Goal: Information Seeking & Learning: Learn about a topic

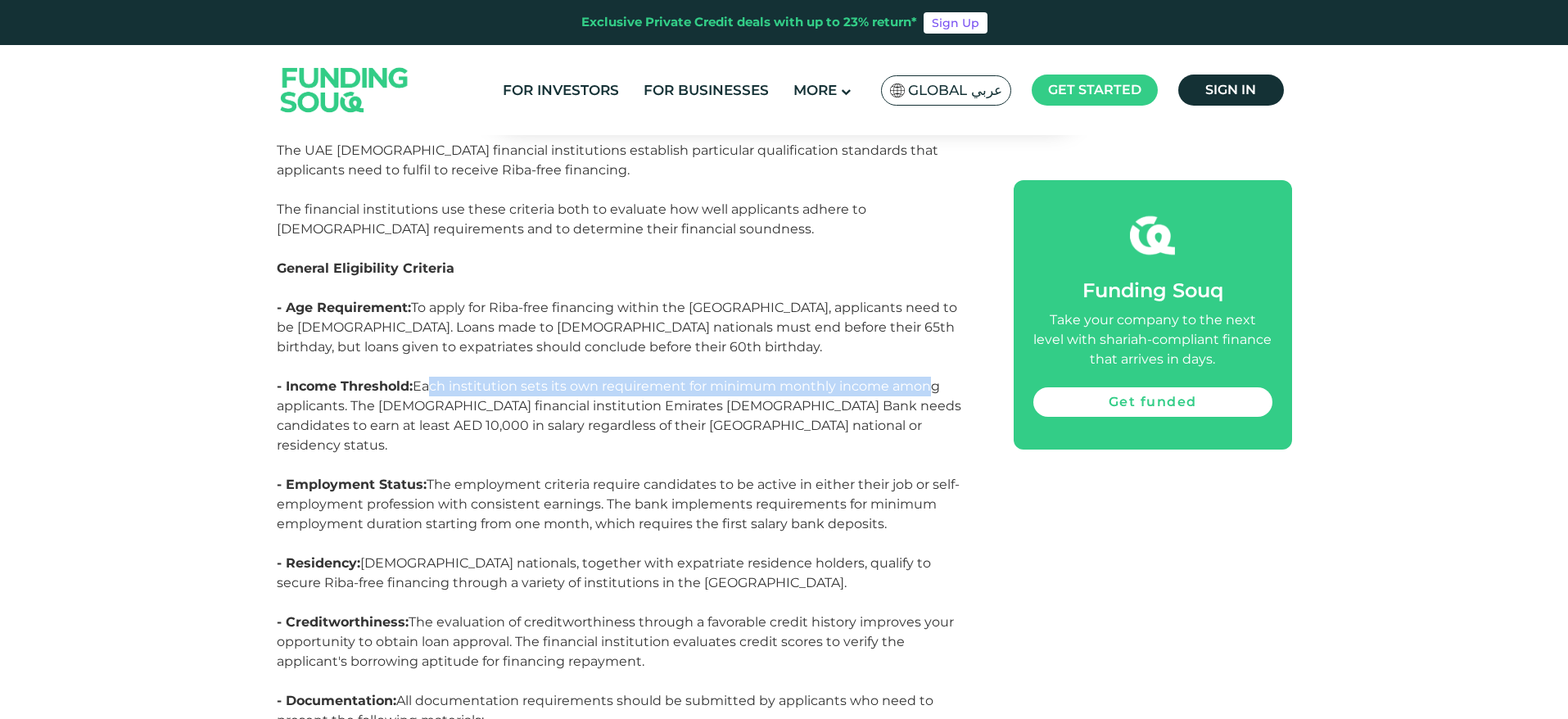
scroll to position [7074, 0]
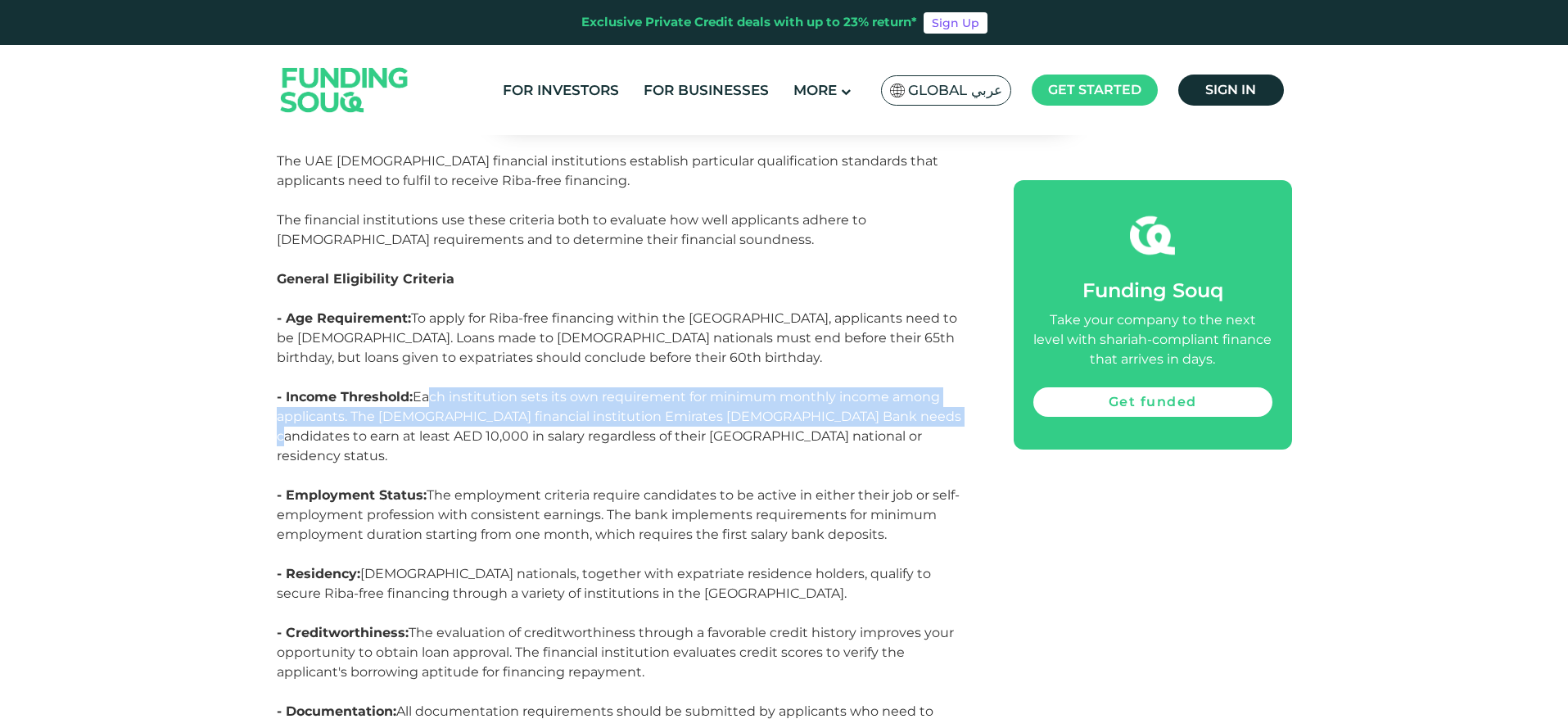
drag, startPoint x: 426, startPoint y: 232, endPoint x: 894, endPoint y: 253, distance: 468.5
click at [894, 389] on span "Each institution sets its own requirement for minimum monthly income among appl…" at bounding box center [619, 426] width 684 height 74
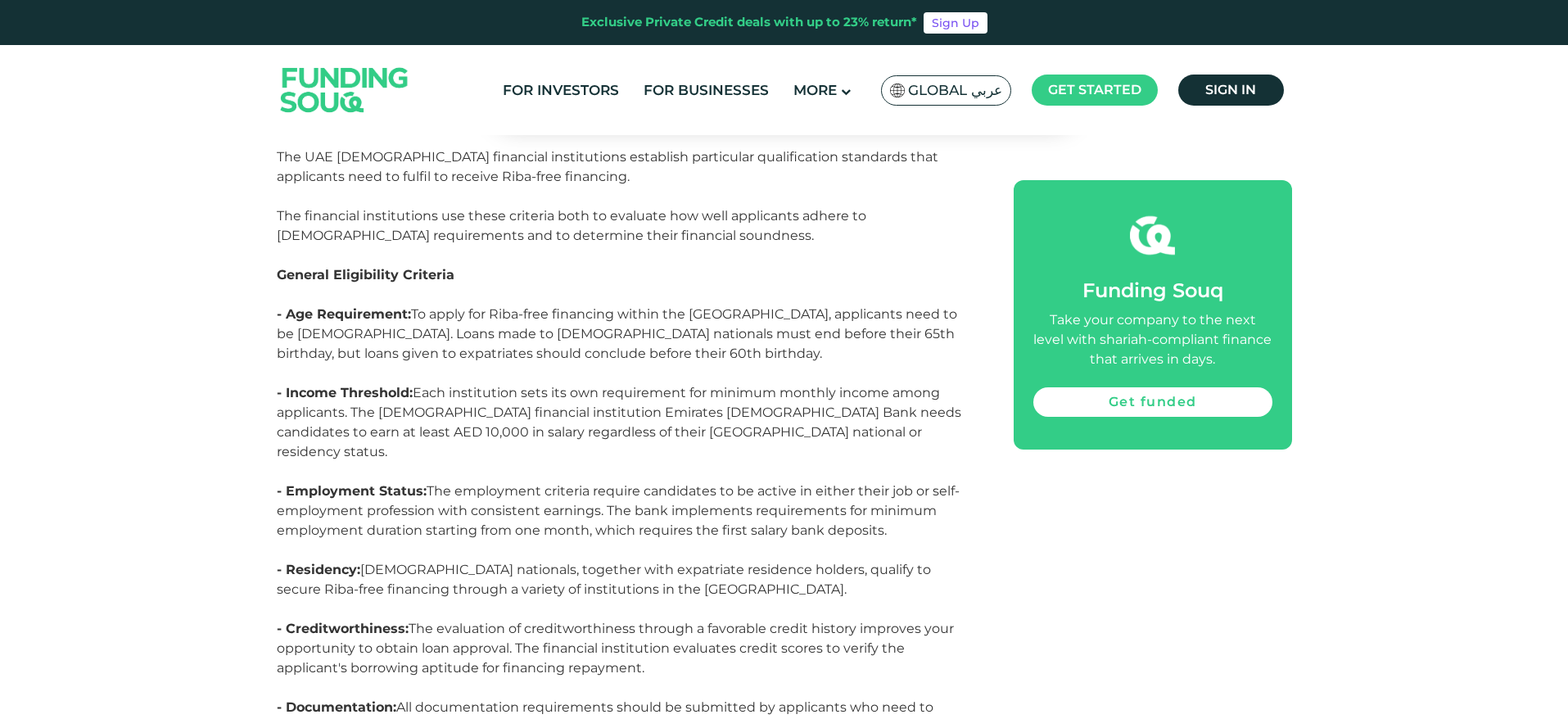
click at [916, 385] on span "Each institution sets its own requirement for minimum monthly income among appl…" at bounding box center [619, 422] width 684 height 74
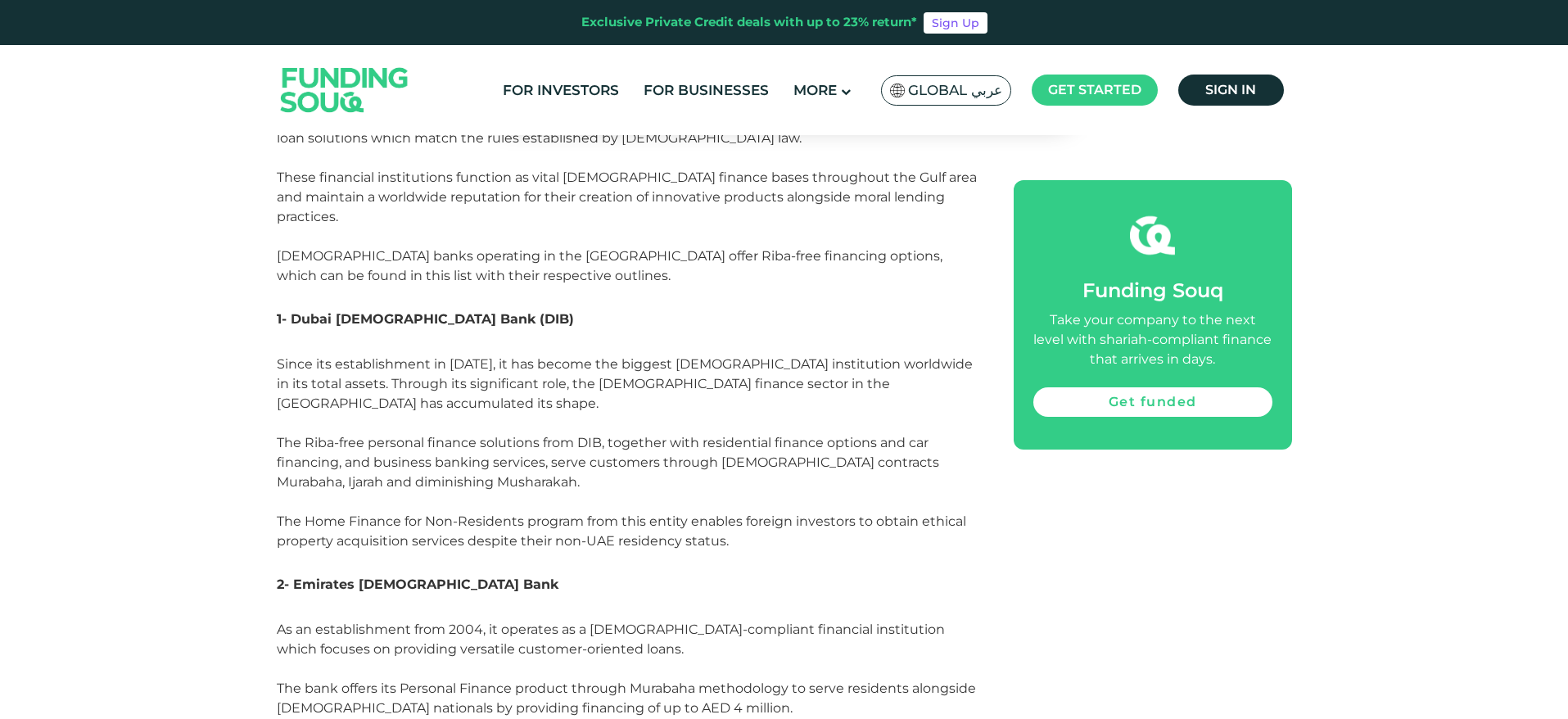
scroll to position [2745, 0]
click at [440, 308] on span "1- Dubai [DEMOGRAPHIC_DATA] Bank (DIB)" at bounding box center [425, 316] width 297 height 15
copy span "DIB"
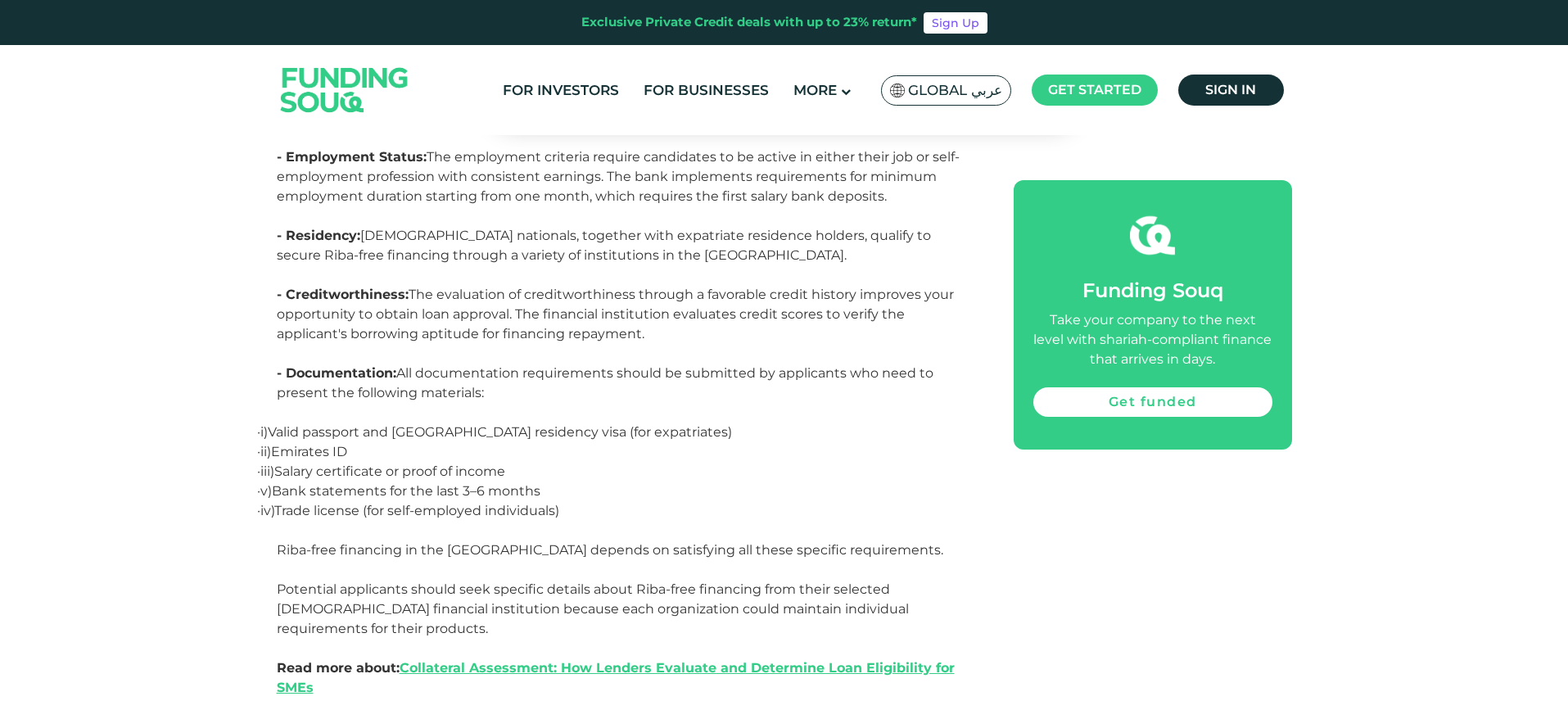
scroll to position [7397, 0]
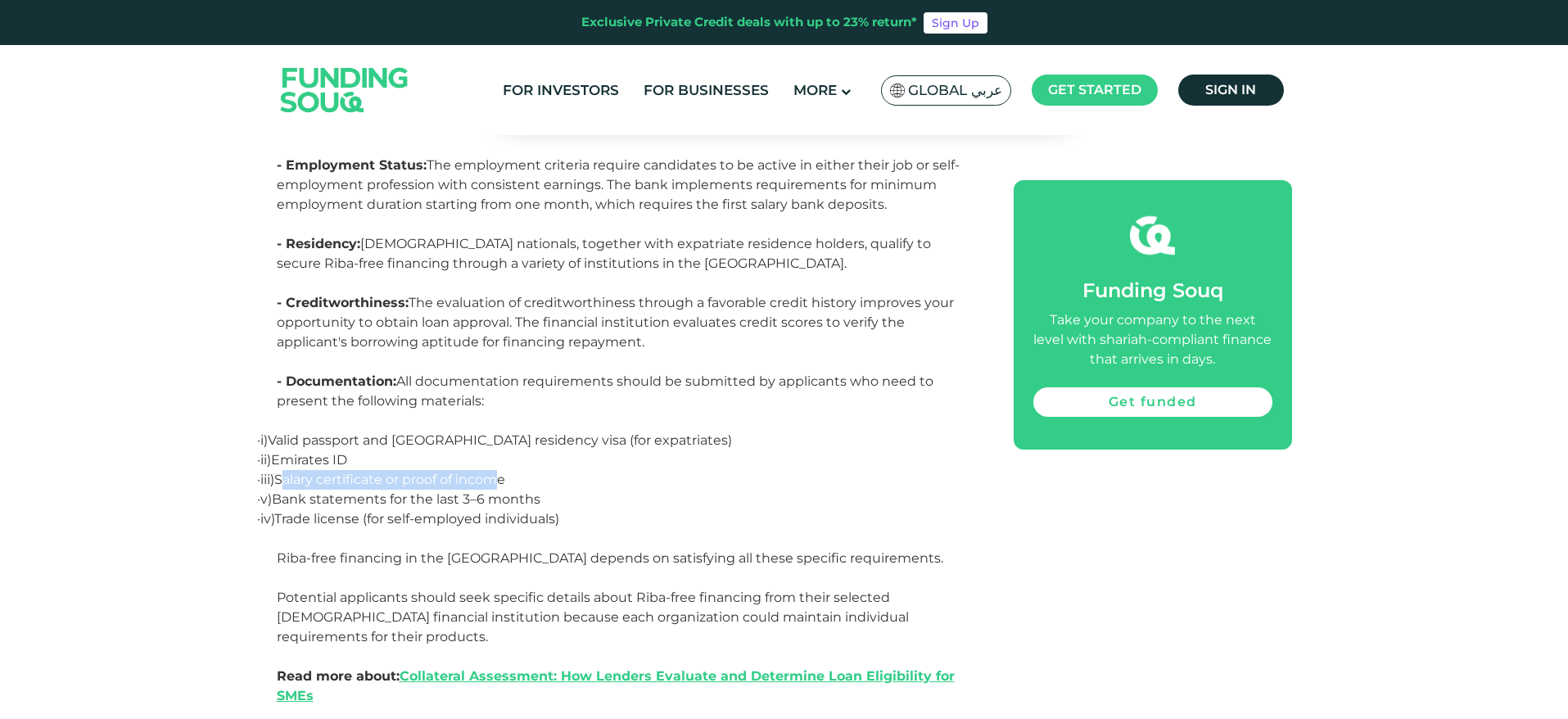
drag, startPoint x: 297, startPoint y: 301, endPoint x: 377, endPoint y: 340, distance: 89.0
click at [506, 472] on span "Salary certificate or proof of income" at bounding box center [390, 479] width 231 height 15
drag, startPoint x: 299, startPoint y: 324, endPoint x: 559, endPoint y: 327, distance: 260.0
click at [559, 489] on p "· v) Bank statements for the last 3–6 months" at bounding box center [627, 499] width 700 height 19
click at [296, 511] on span "Trade license (for self-employed individuals) ​" at bounding box center [419, 518] width 289 height 15
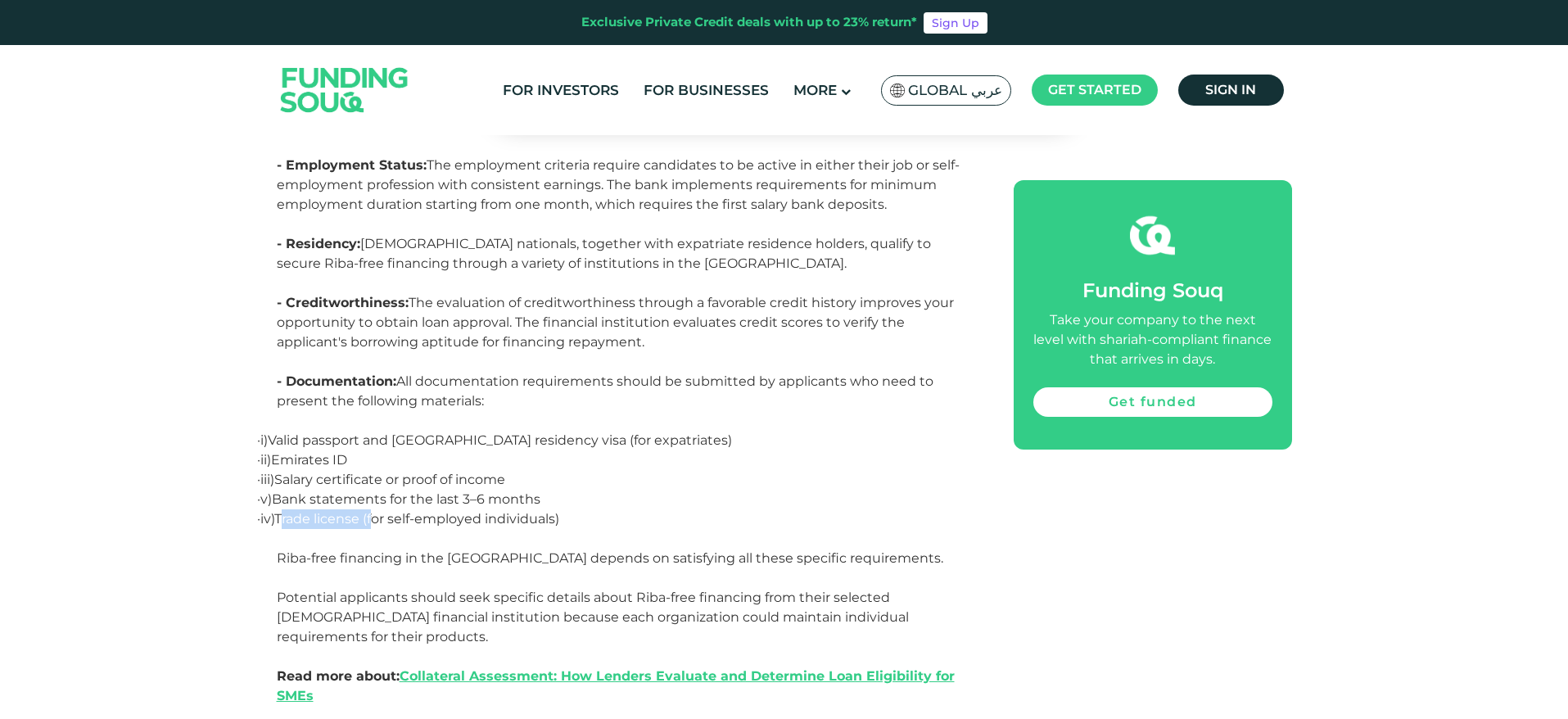
drag, startPoint x: 296, startPoint y: 343, endPoint x: 392, endPoint y: 346, distance: 96.0
click at [392, 511] on span "Trade license (for self-employed individuals) ​" at bounding box center [419, 518] width 289 height 15
